Goal: Information Seeking & Learning: Compare options

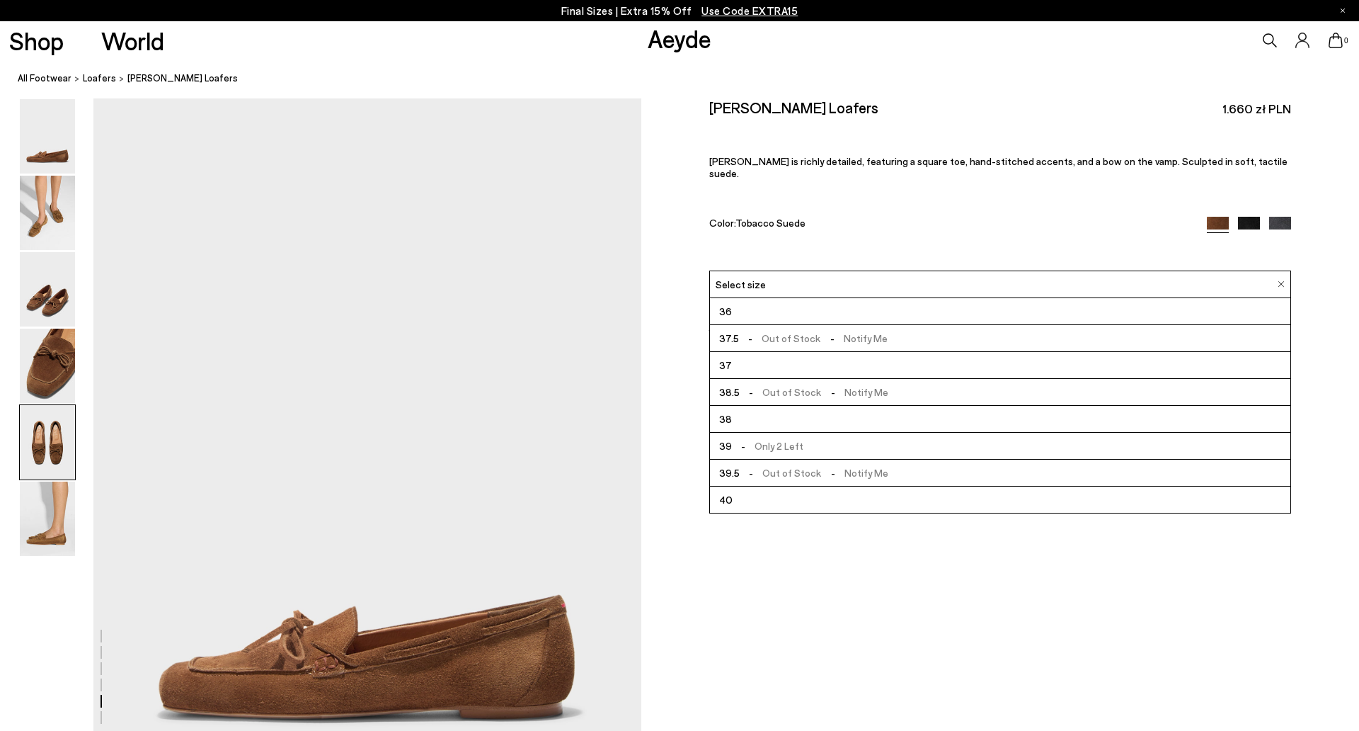
scroll to position [2931, 0]
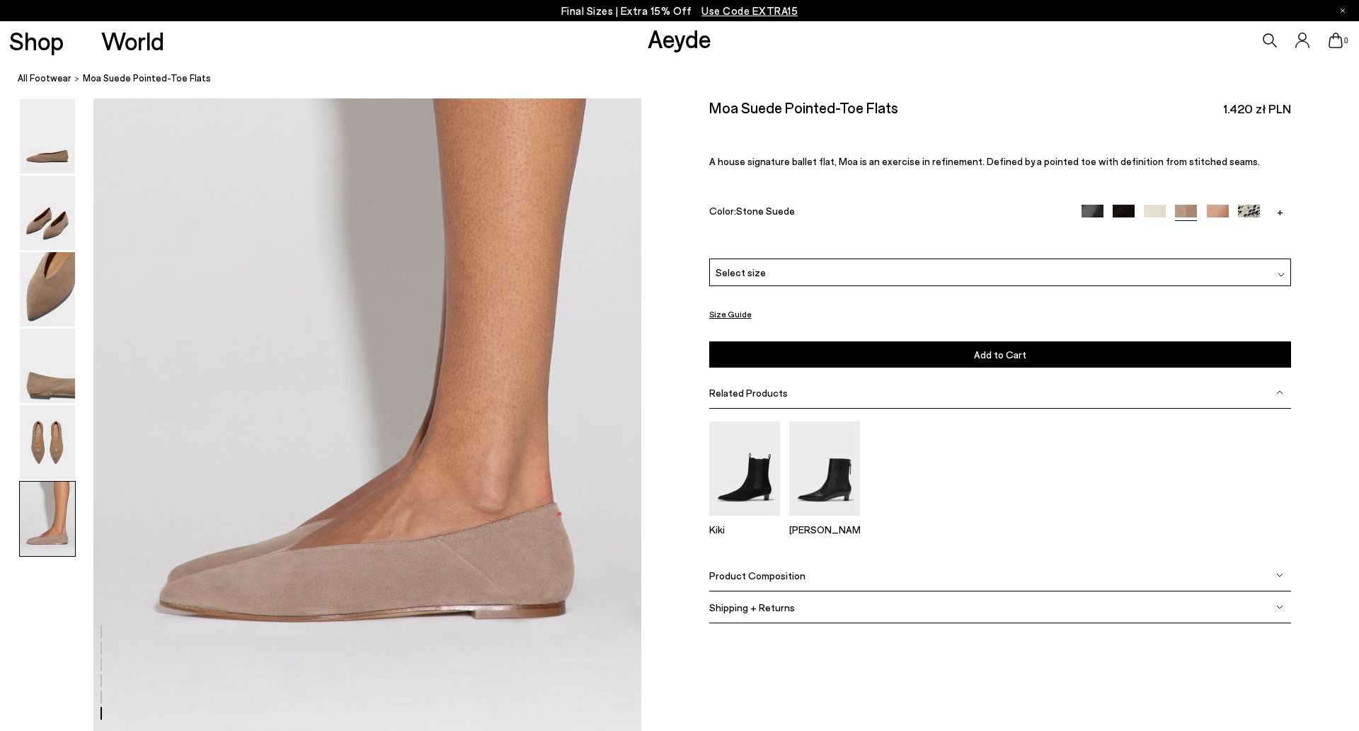
scroll to position [3661, 0]
click at [771, 274] on div "Select size" at bounding box center [1000, 272] width 582 height 28
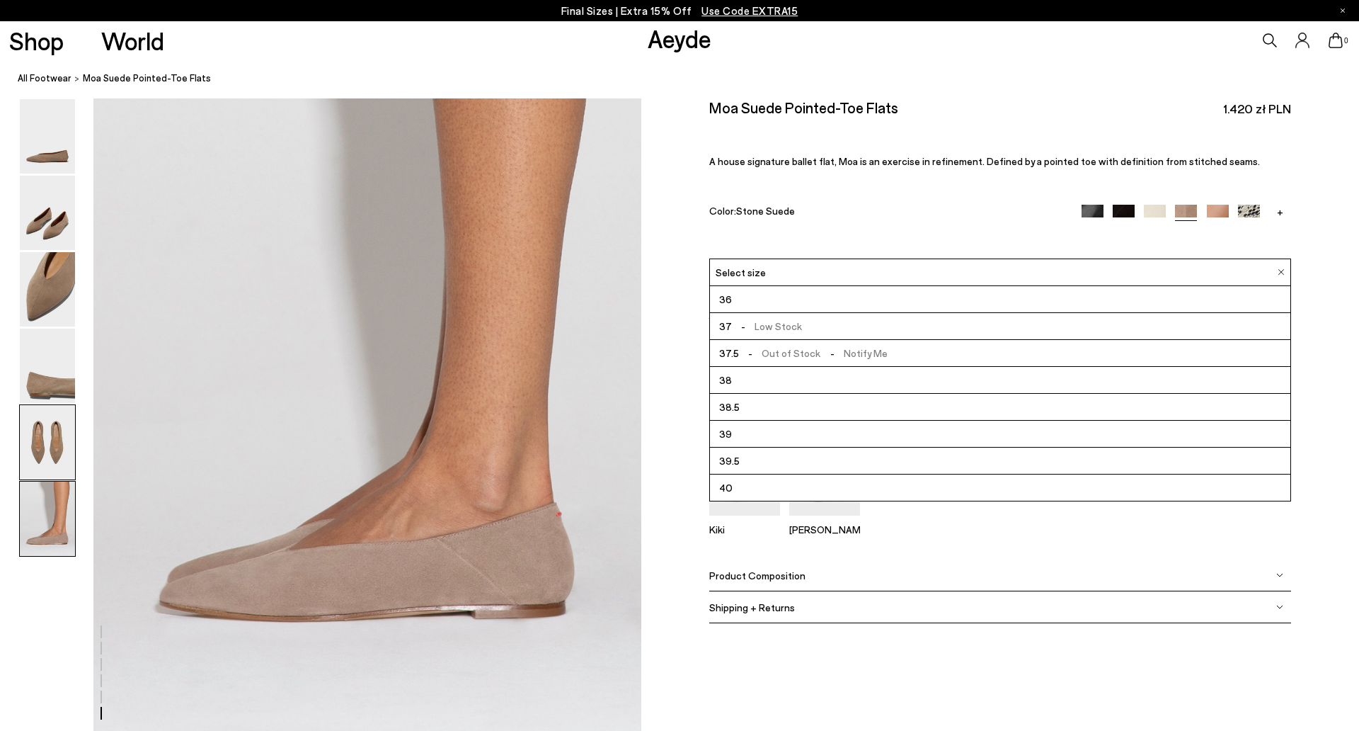
click at [61, 447] on img at bounding box center [47, 442] width 55 height 74
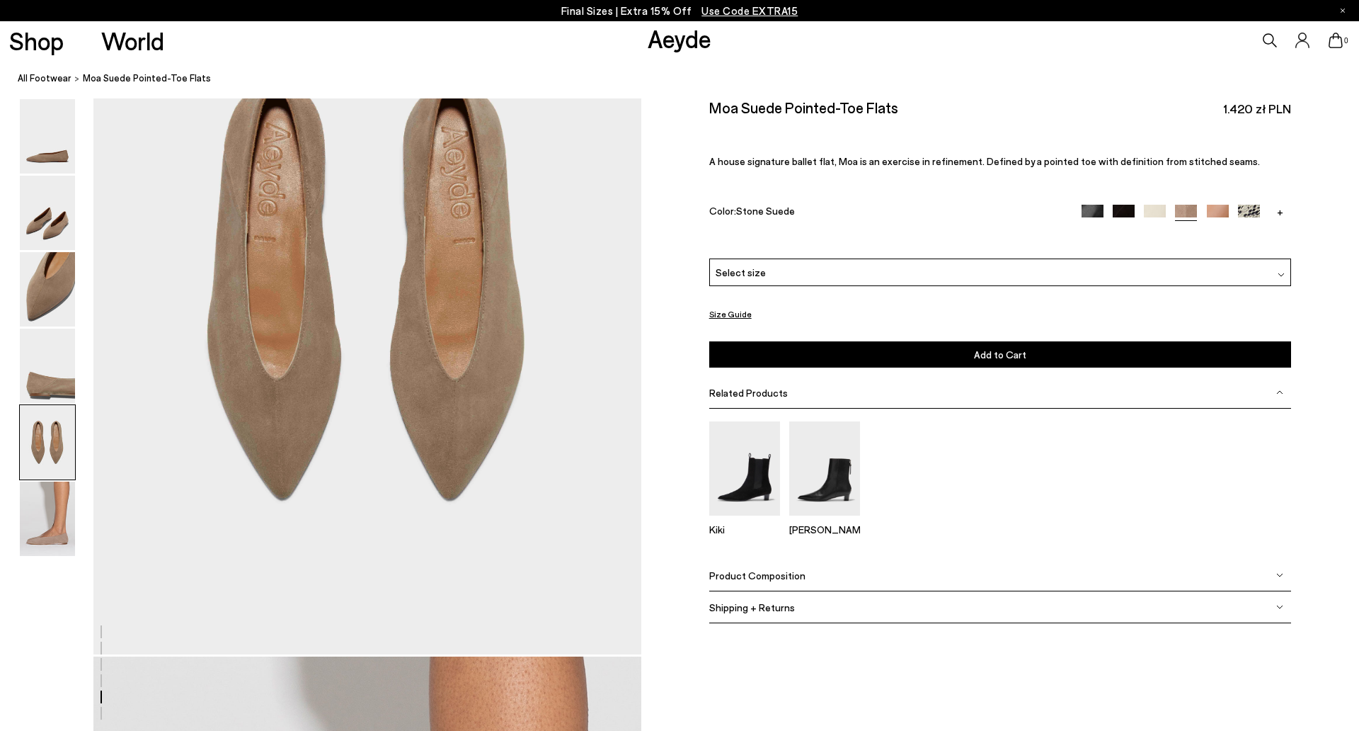
scroll to position [2833, 0]
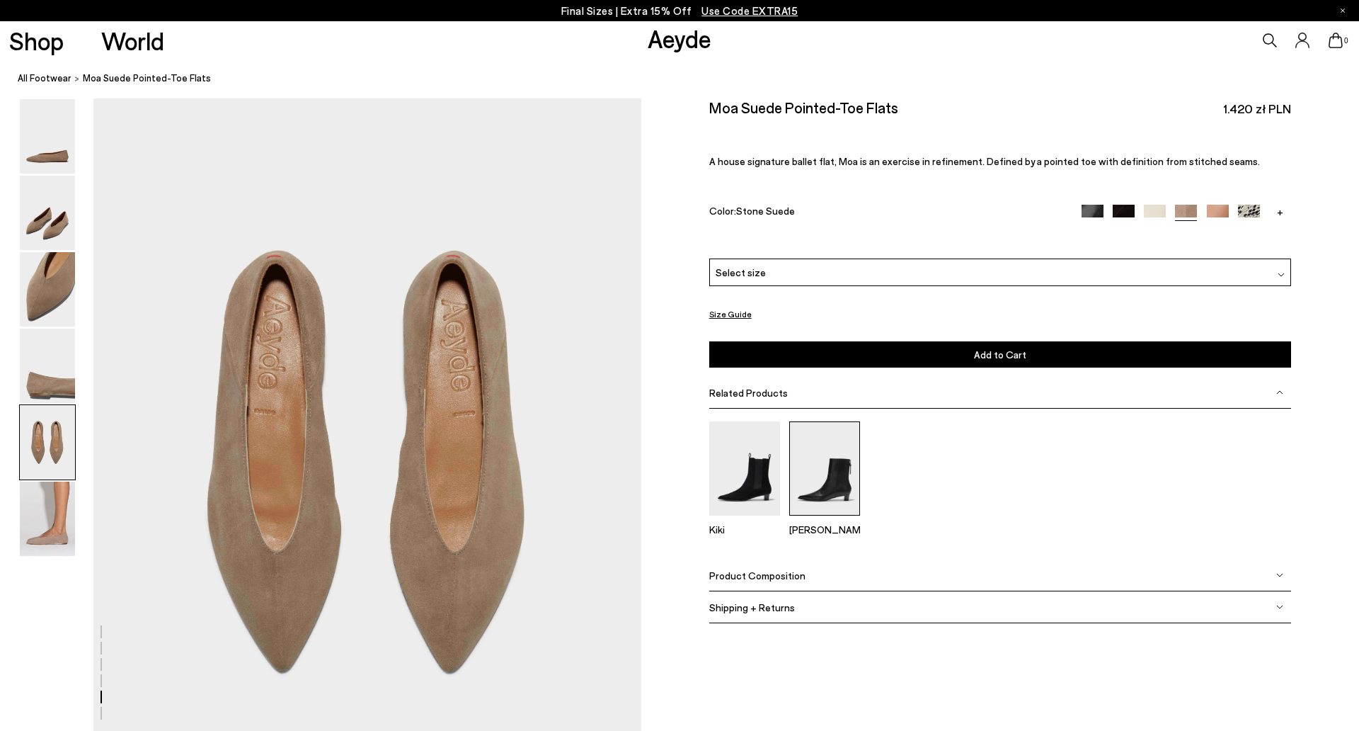
click at [844, 485] on img at bounding box center [824, 468] width 71 height 94
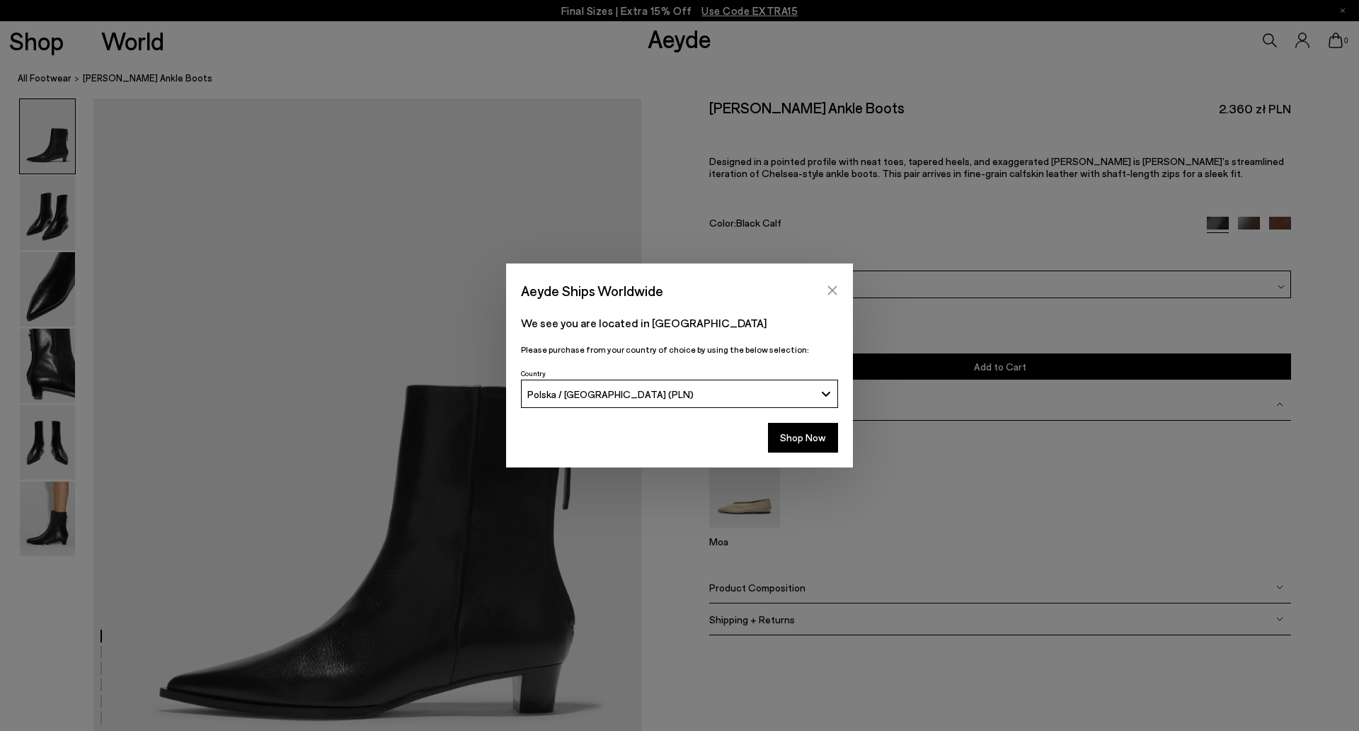
click at [833, 287] on icon "Close" at bounding box center [832, 290] width 11 height 11
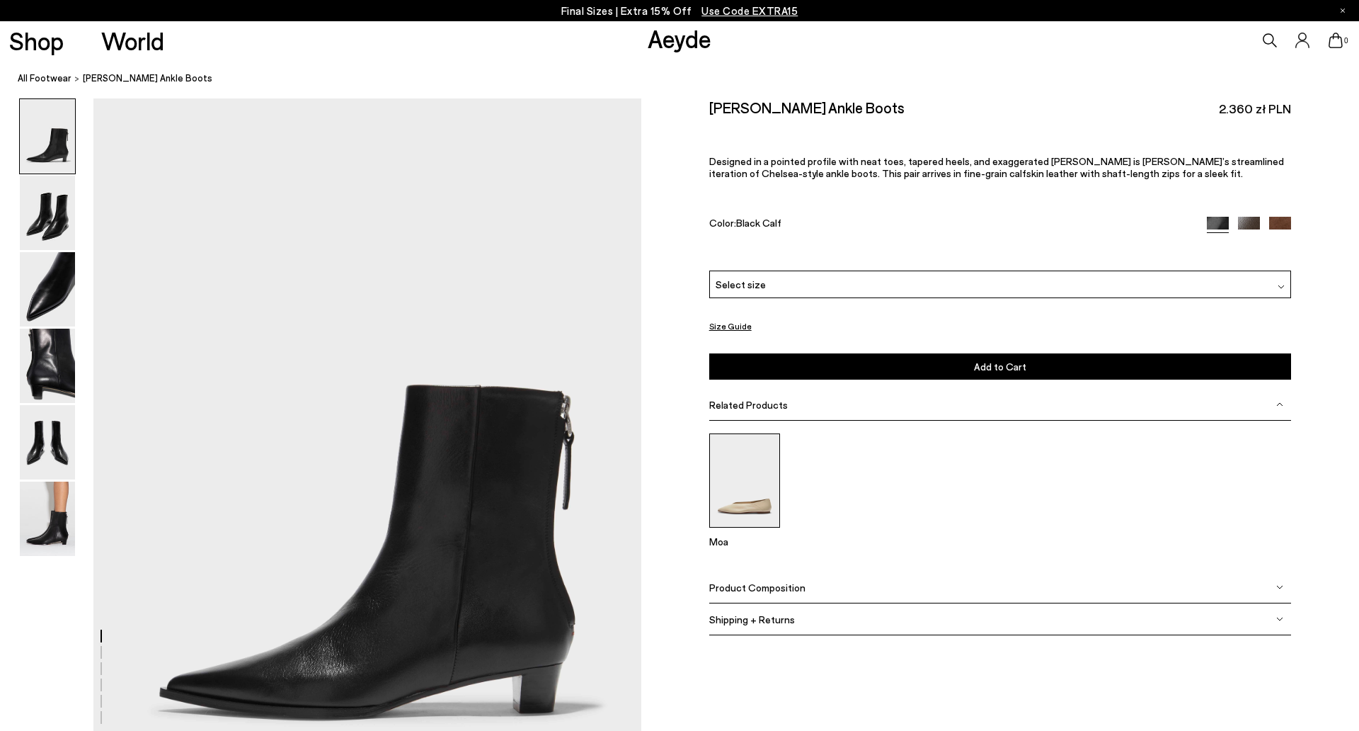
click at [750, 503] on img at bounding box center [744, 480] width 71 height 94
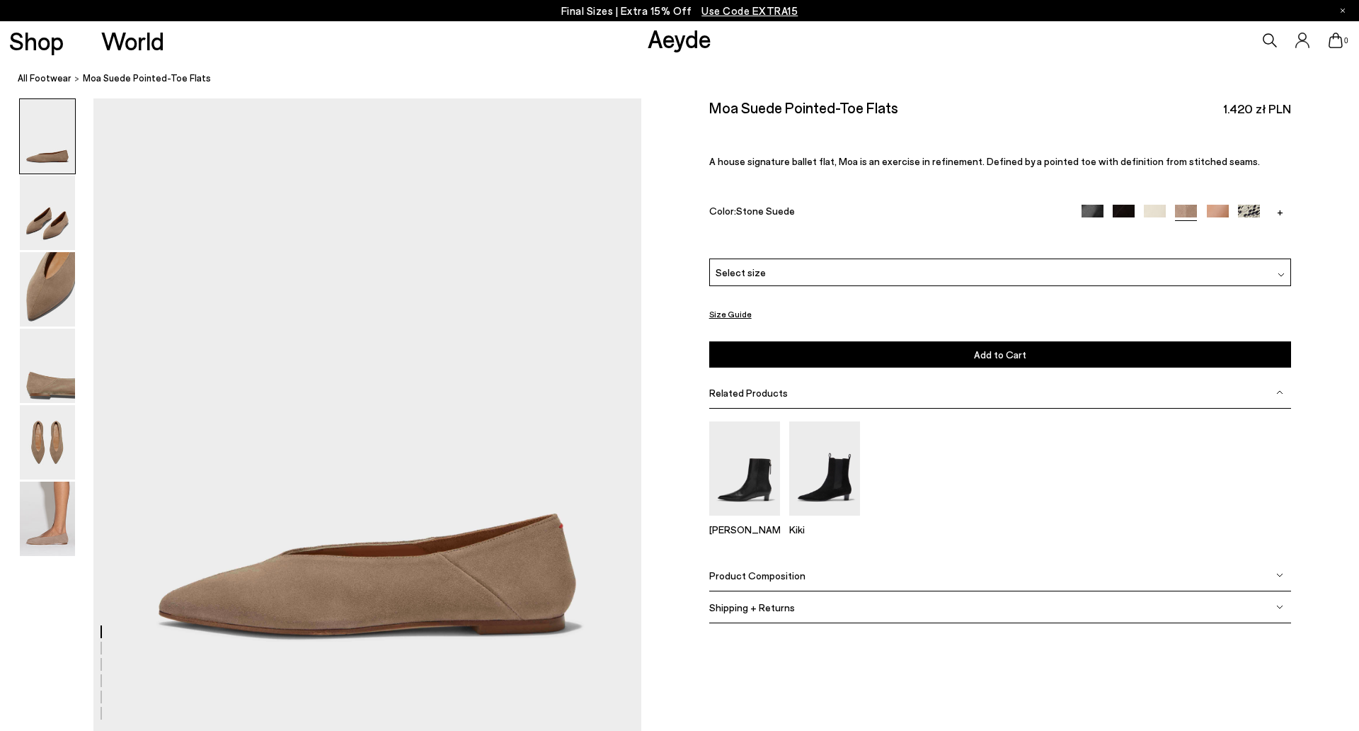
scroll to position [2805, 0]
